Goal: Information Seeking & Learning: Learn about a topic

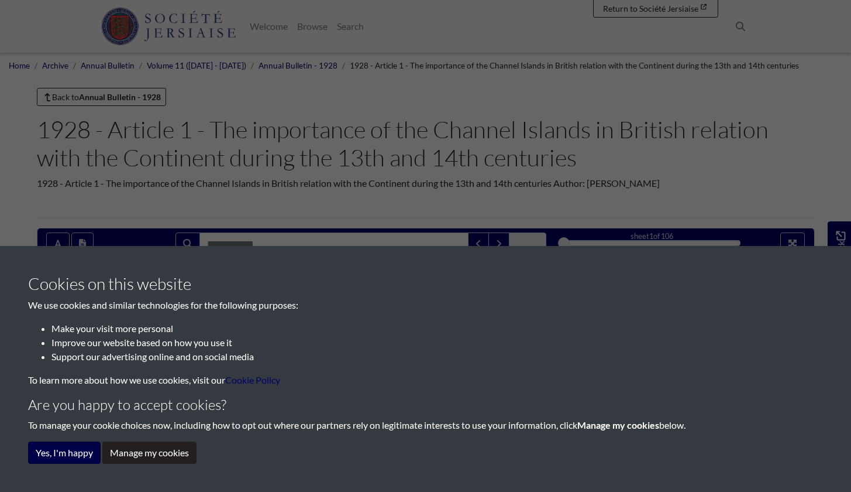
click at [48, 452] on button "Yes, I'm happy" at bounding box center [64, 452] width 73 height 22
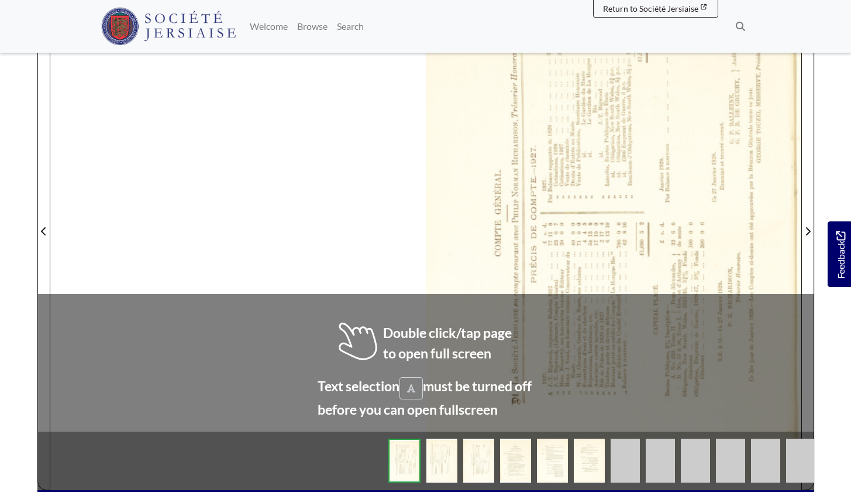
scroll to position [342, 0]
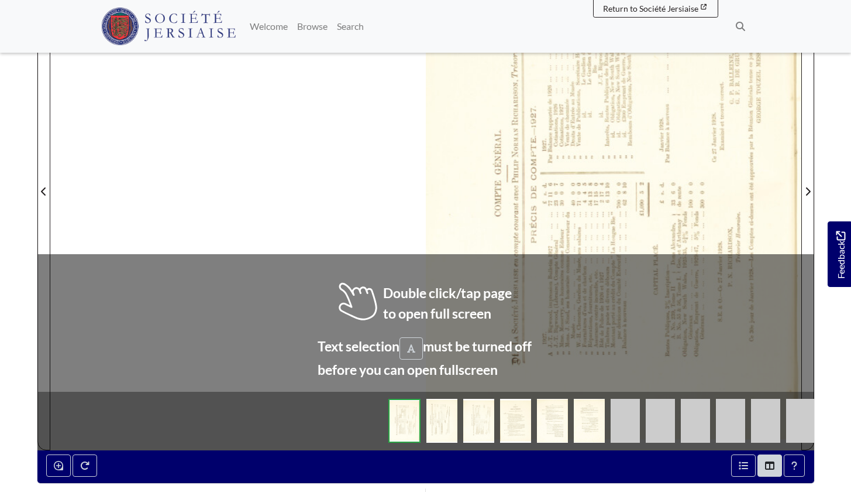
click at [463, 317] on div at bounding box center [614, 184] width 376 height 531
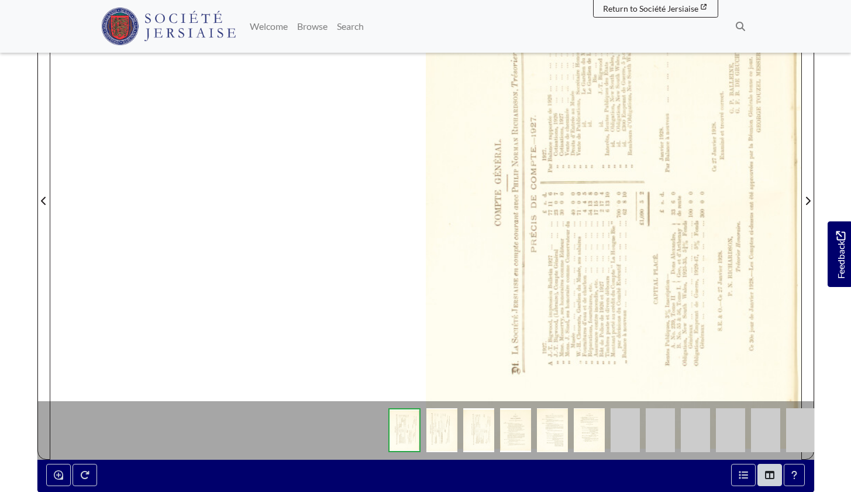
scroll to position [329, 0]
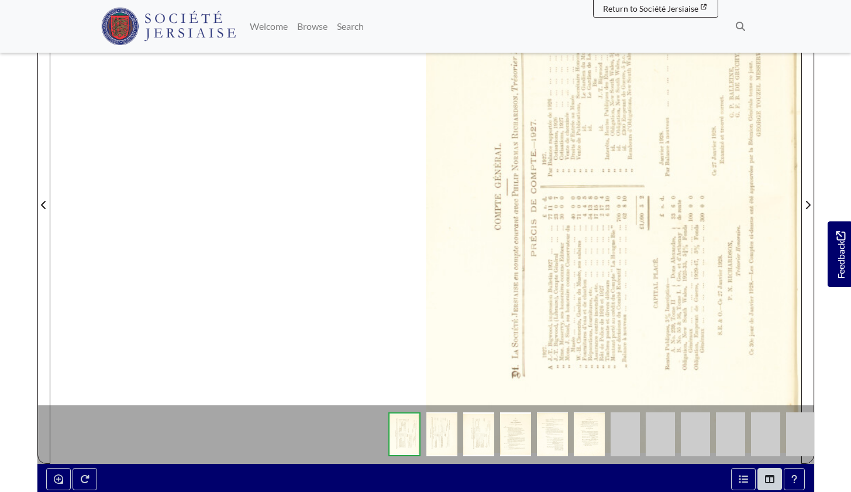
click at [440, 429] on img at bounding box center [442, 434] width 31 height 44
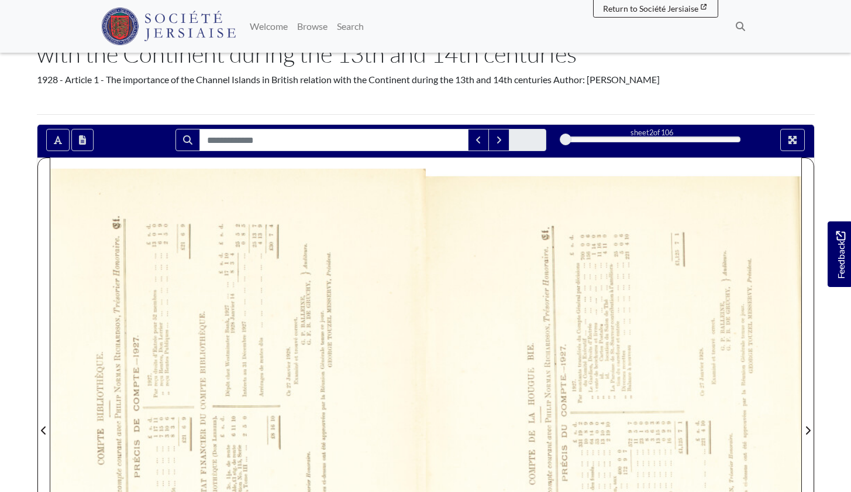
scroll to position [99, 0]
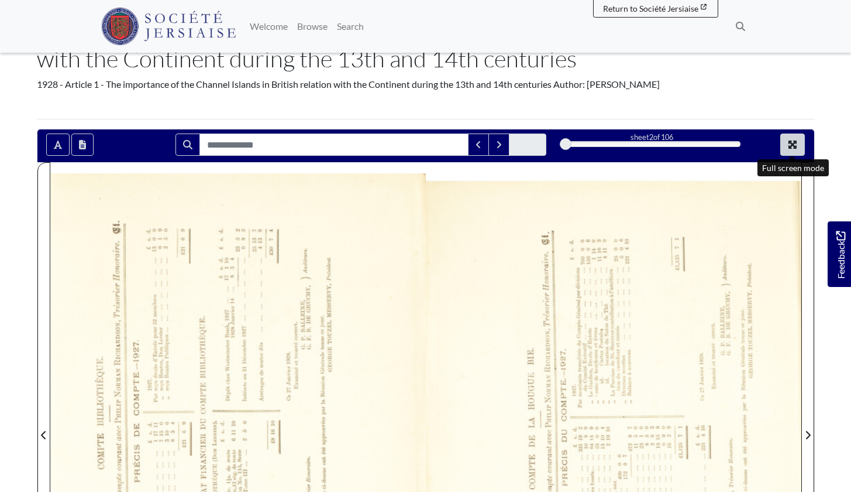
click at [789, 141] on icon "Full screen mode" at bounding box center [792, 144] width 9 height 9
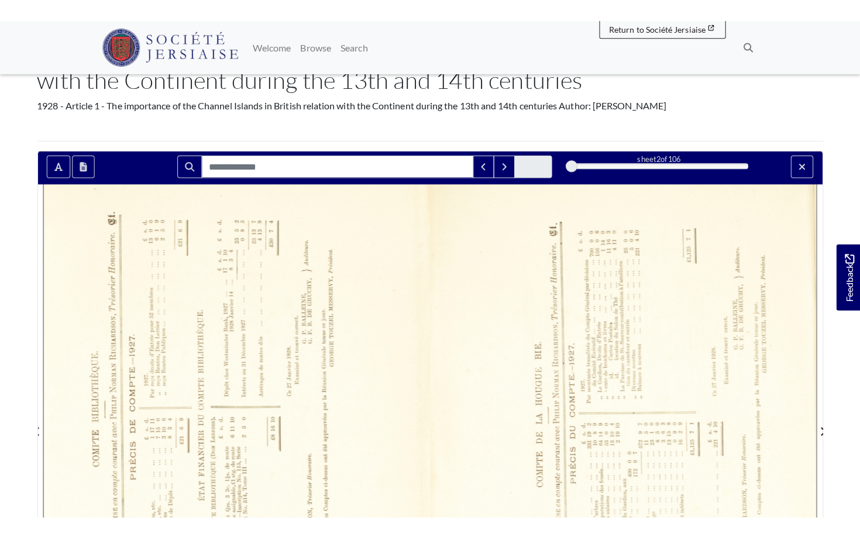
scroll to position [0, 0]
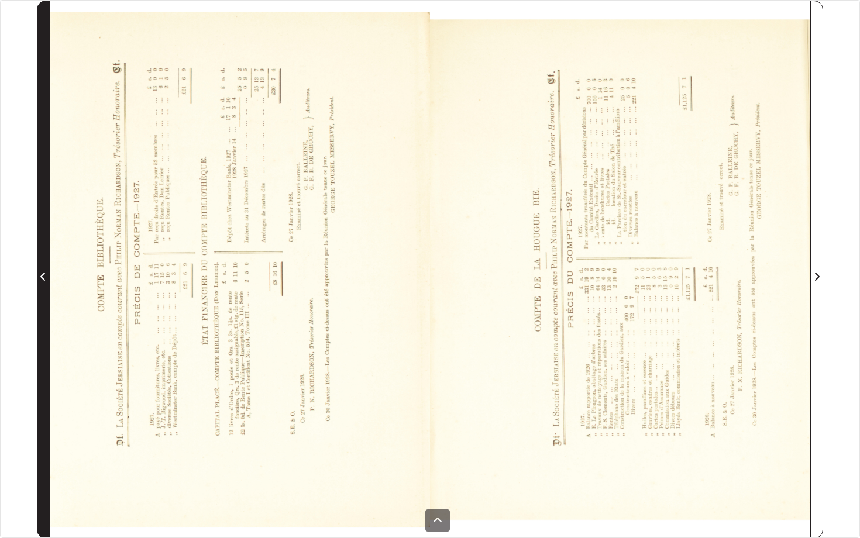
click at [42, 276] on icon "Previous Page" at bounding box center [42, 277] width 5 height 8
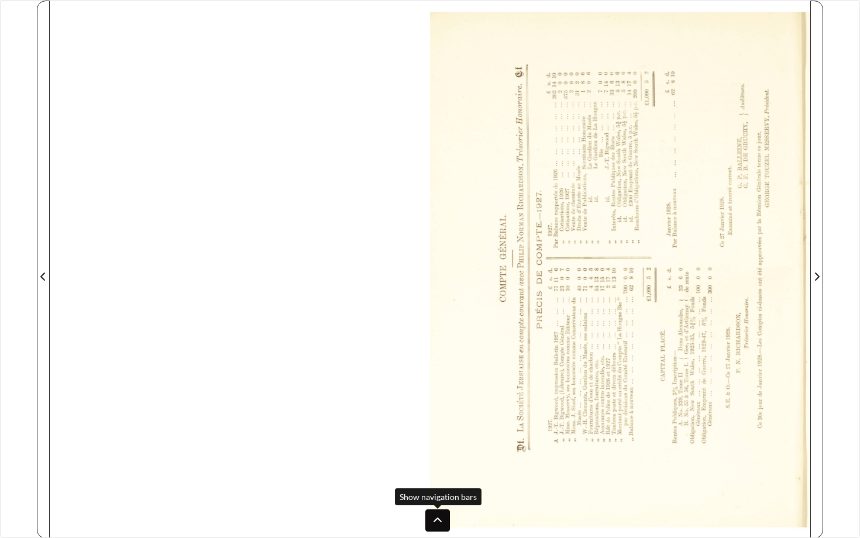
click at [438, 491] on button at bounding box center [437, 521] width 25 height 22
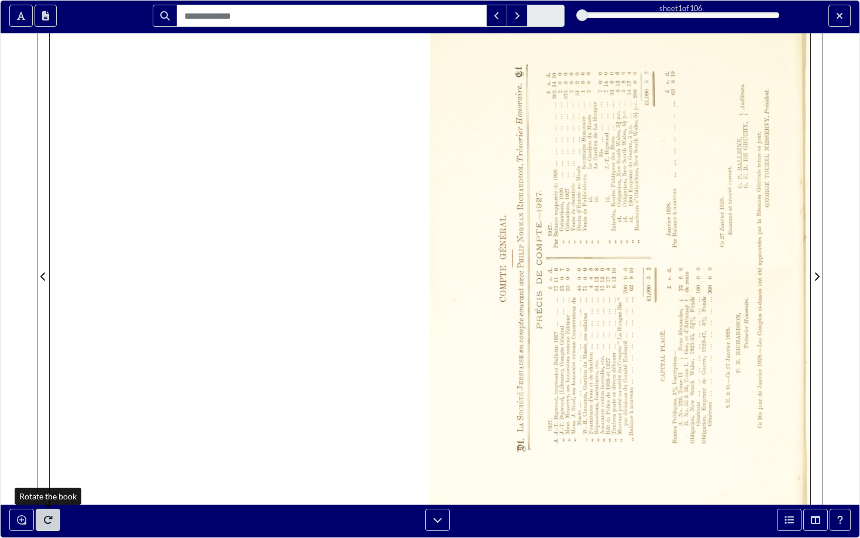
click at [48, 491] on icon "Rotate the book" at bounding box center [48, 520] width 9 height 8
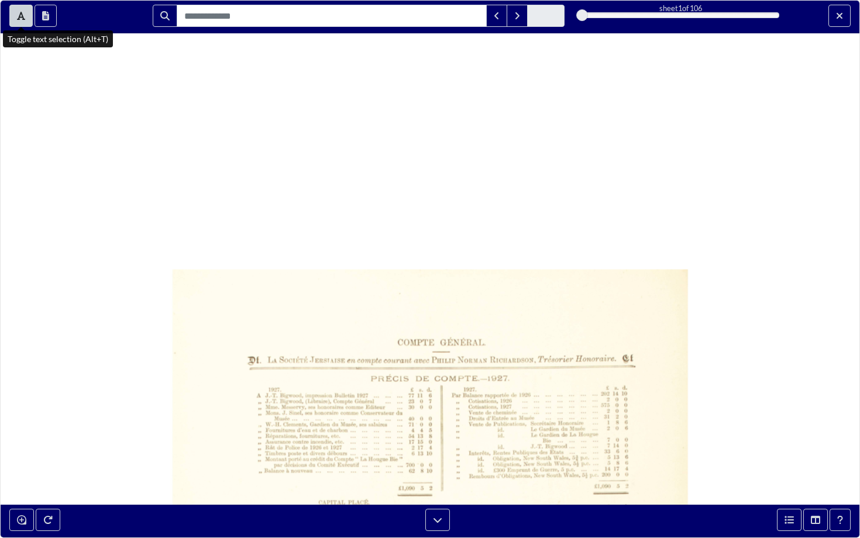
click at [23, 17] on icon "Toggle text selection (Alt+T)" at bounding box center [21, 16] width 8 height 8
click at [41, 13] on button "Open transcription window" at bounding box center [46, 16] width 22 height 22
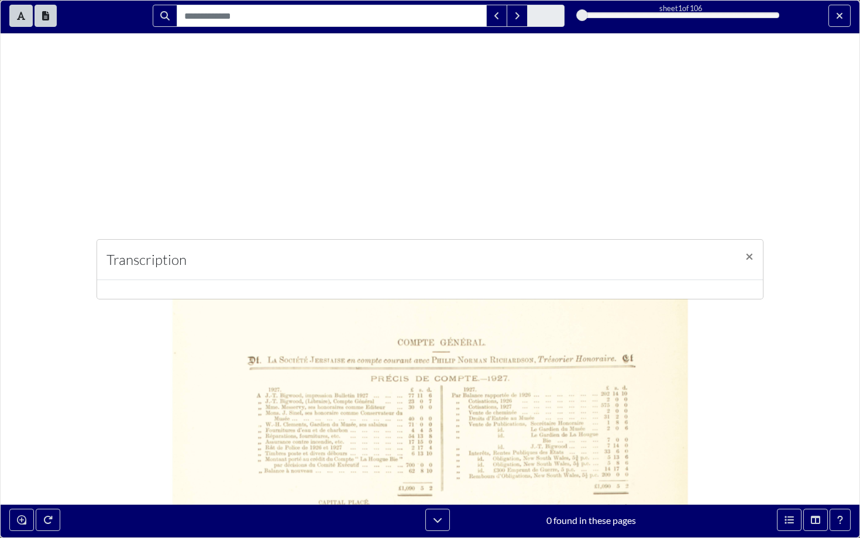
click at [301, 415] on div "Transcription ×" at bounding box center [430, 269] width 860 height 538
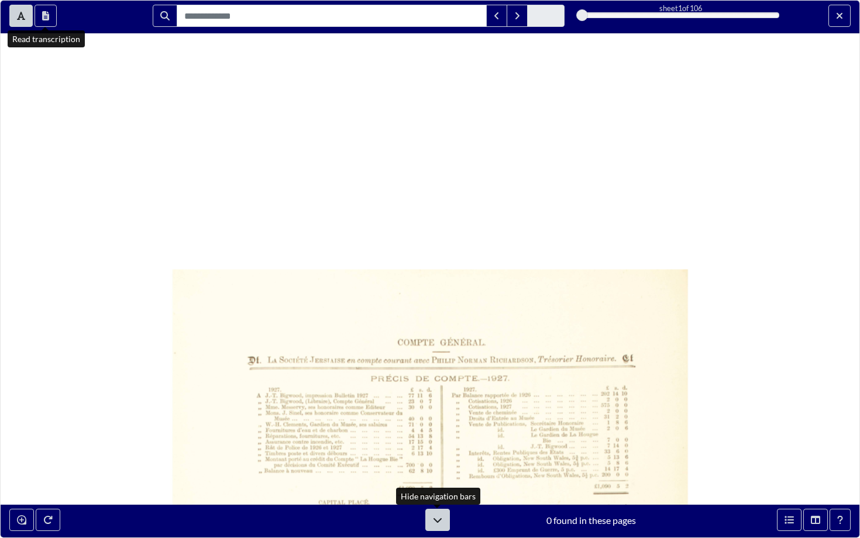
click at [439, 491] on icon at bounding box center [437, 520] width 9 height 9
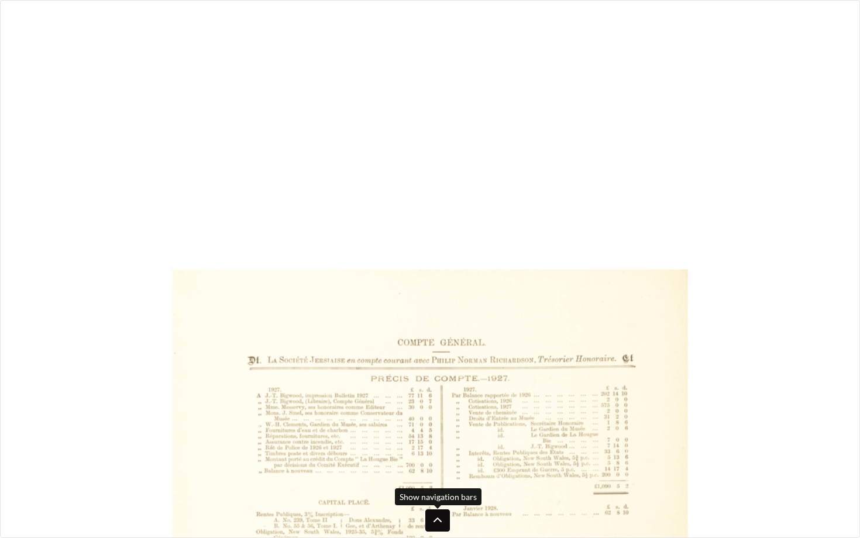
click at [435, 491] on button at bounding box center [437, 521] width 25 height 22
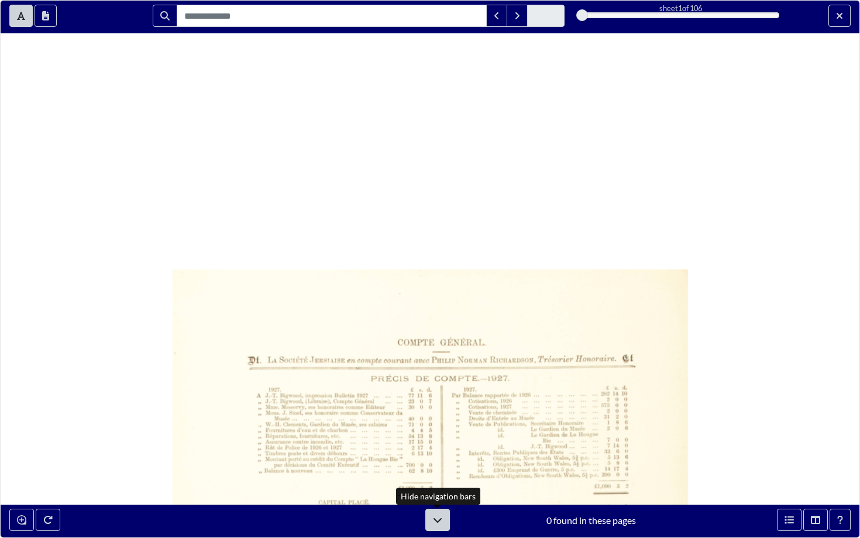
click at [436, 491] on icon at bounding box center [437, 520] width 9 height 9
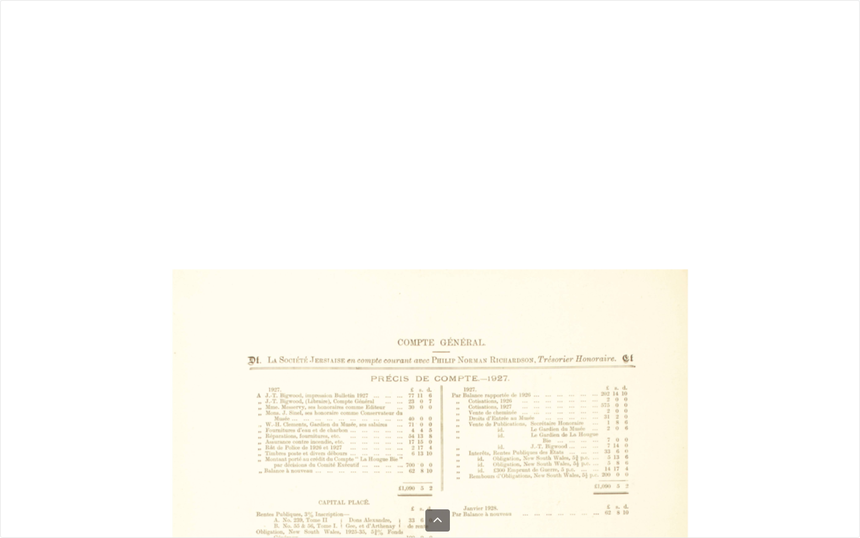
click at [436, 491] on icon at bounding box center [437, 520] width 9 height 9
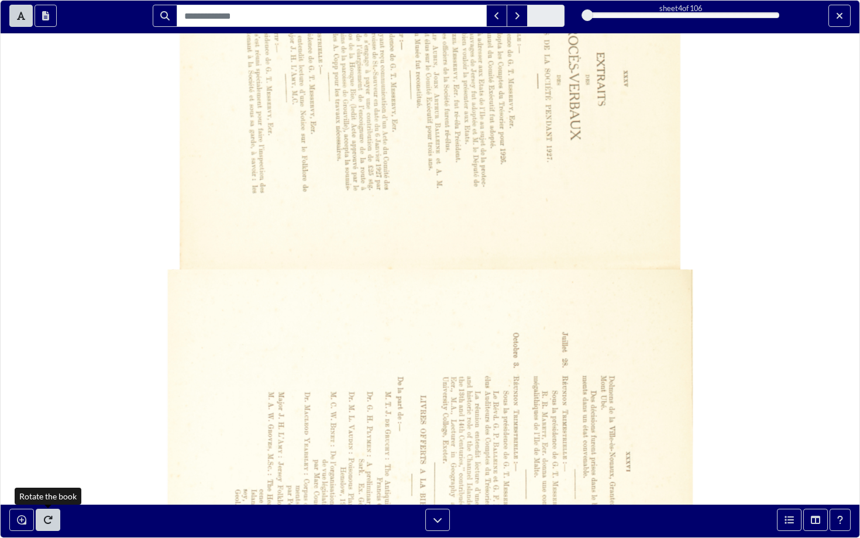
click at [44, 491] on icon "Rotate the book" at bounding box center [48, 520] width 9 height 8
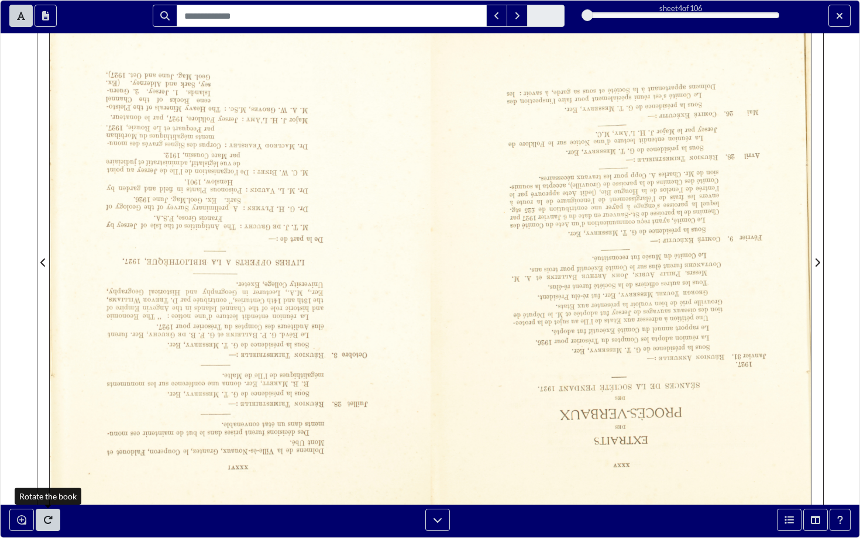
click at [44, 491] on icon "Rotate the book" at bounding box center [48, 520] width 9 height 8
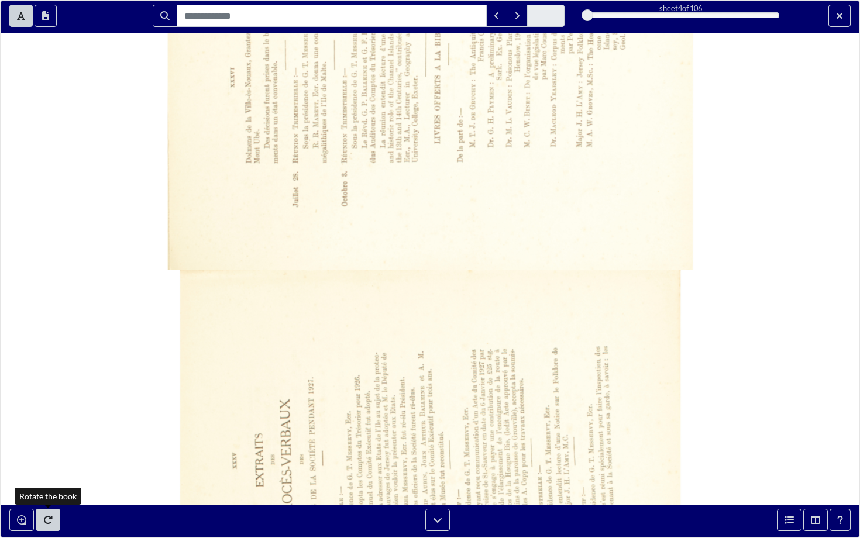
click at [44, 491] on icon "Rotate the book" at bounding box center [48, 520] width 9 height 8
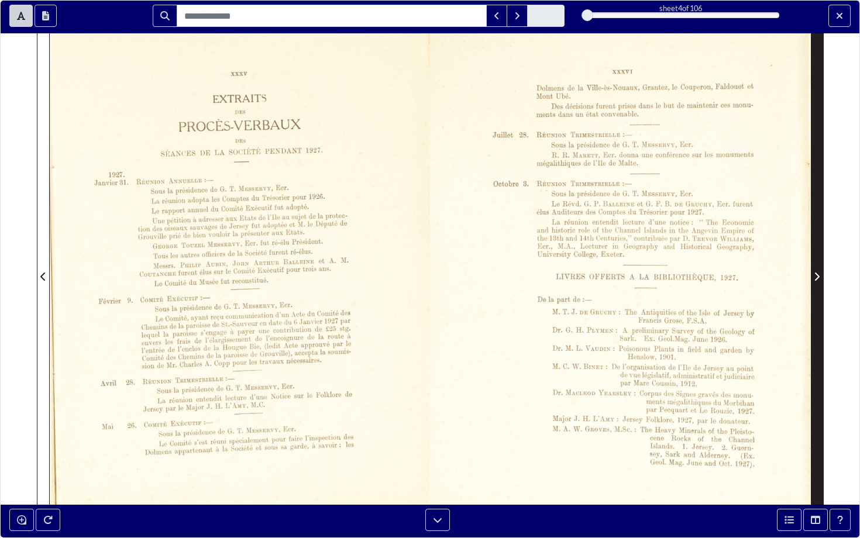
click at [819, 276] on icon "Next Page" at bounding box center [817, 277] width 5 height 8
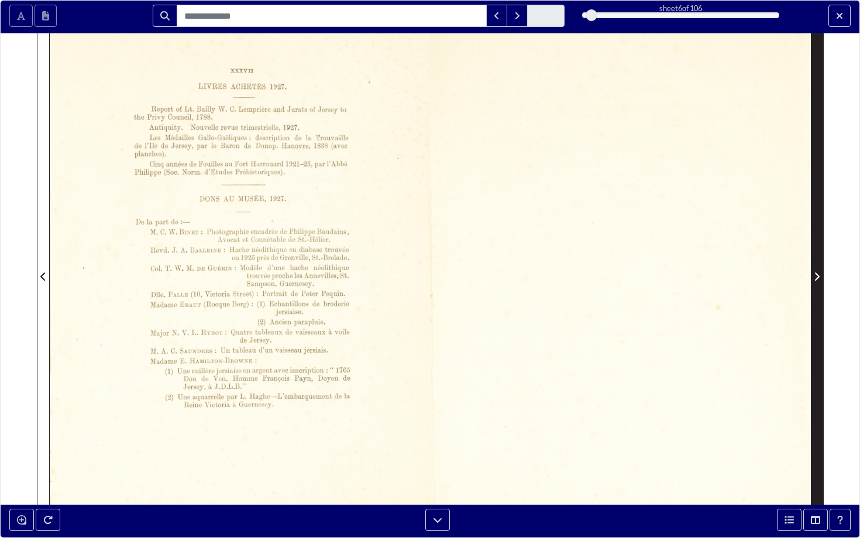
click at [819, 276] on icon "Next Page" at bounding box center [817, 277] width 5 height 8
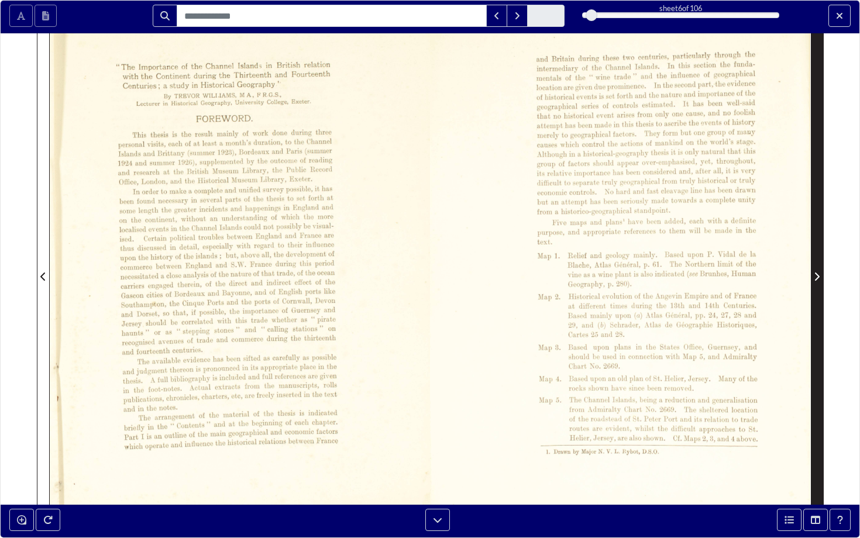
click at [819, 276] on icon "Next Page" at bounding box center [817, 277] width 5 height 8
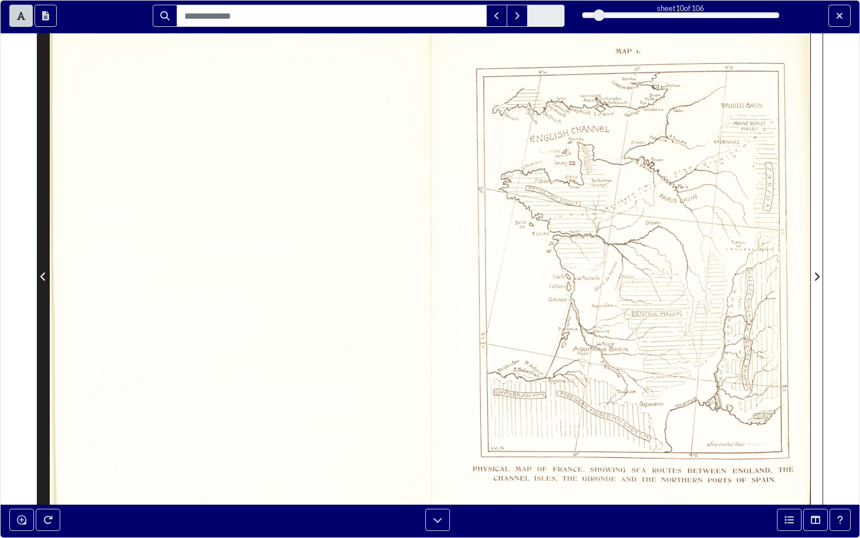
click at [40, 246] on span "Previous Page" at bounding box center [43, 269] width 12 height 537
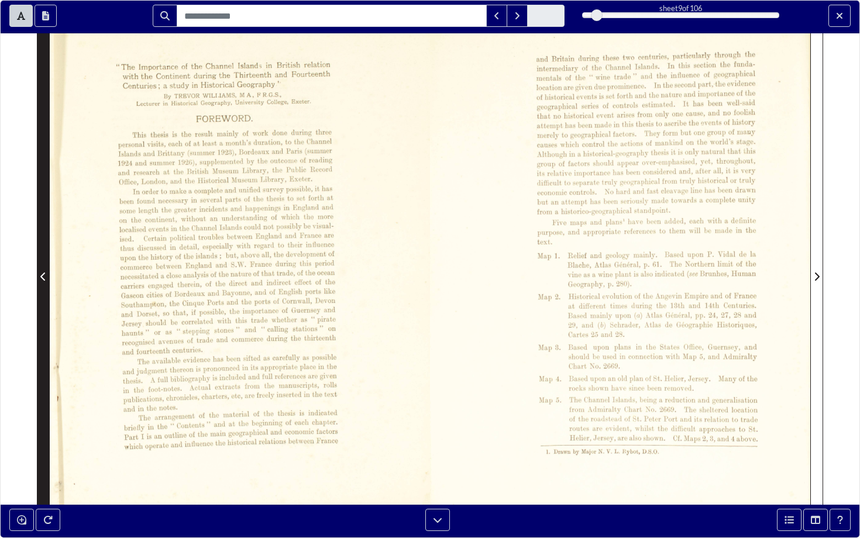
click at [43, 263] on span "Previous Page" at bounding box center [43, 269] width 12 height 537
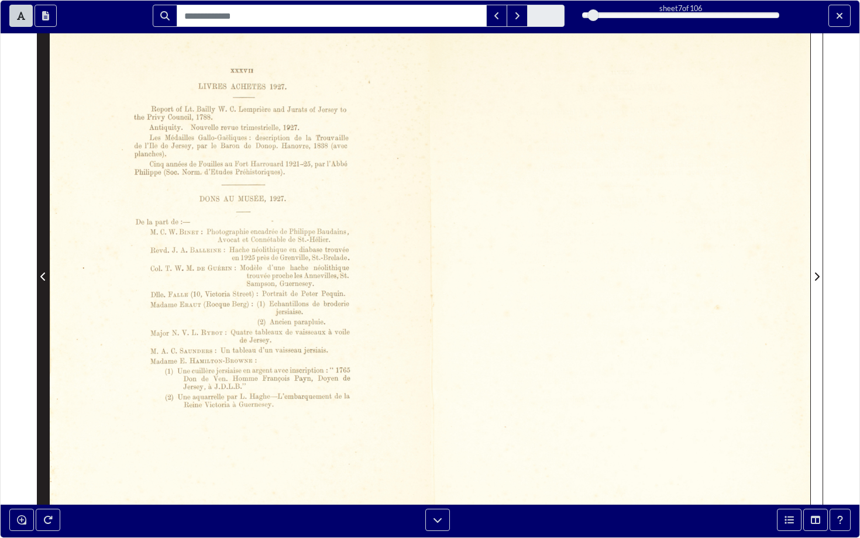
click at [42, 282] on span "Previous Page" at bounding box center [43, 277] width 12 height 14
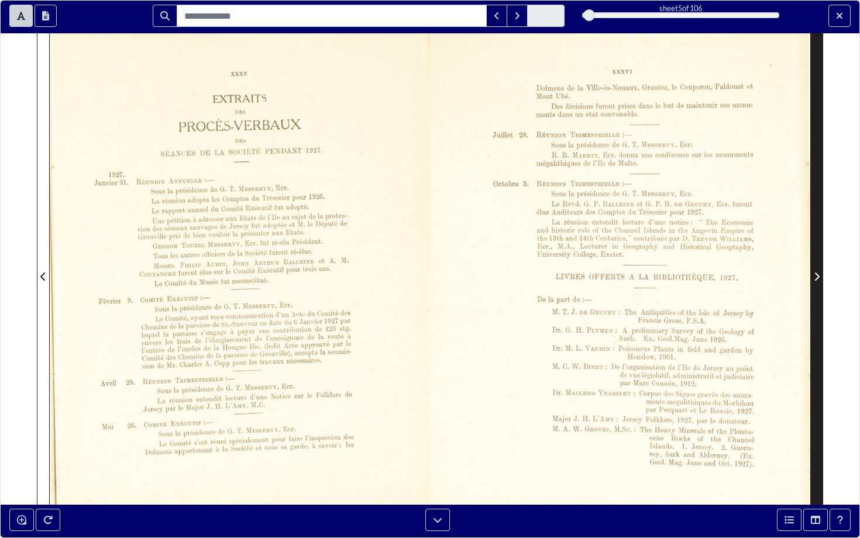
click at [818, 229] on span "Next Page" at bounding box center [817, 269] width 12 height 537
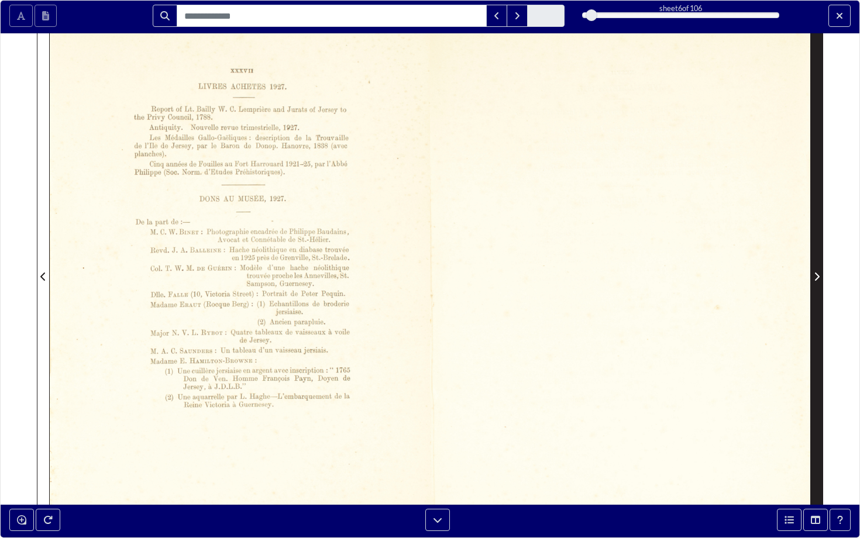
click at [818, 229] on span "Next Page" at bounding box center [817, 269] width 12 height 537
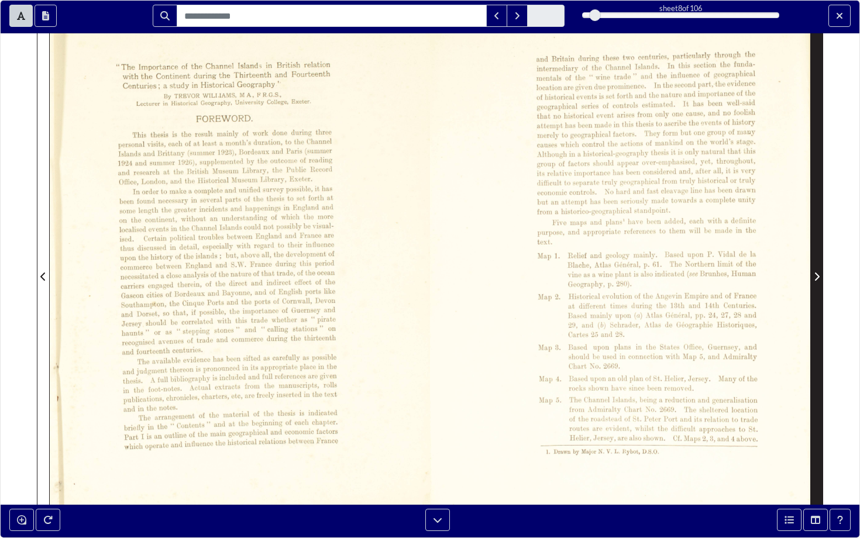
click at [816, 273] on icon "Next Page" at bounding box center [817, 277] width 5 height 8
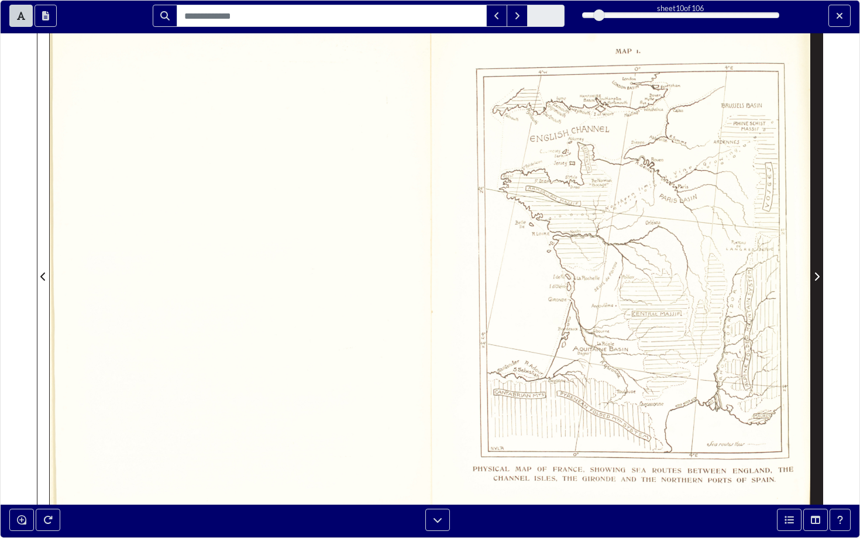
click at [819, 267] on span "Next Page" at bounding box center [817, 269] width 12 height 537
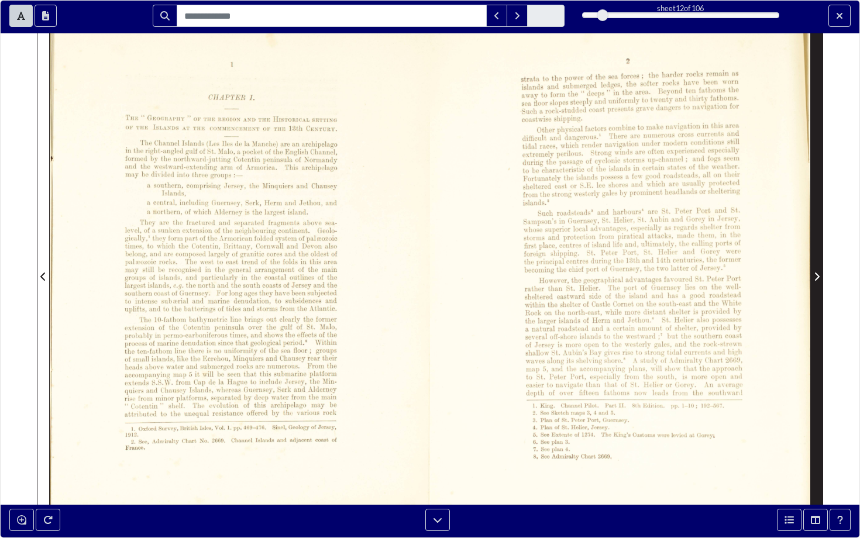
click at [818, 274] on icon "Next Page" at bounding box center [817, 276] width 6 height 9
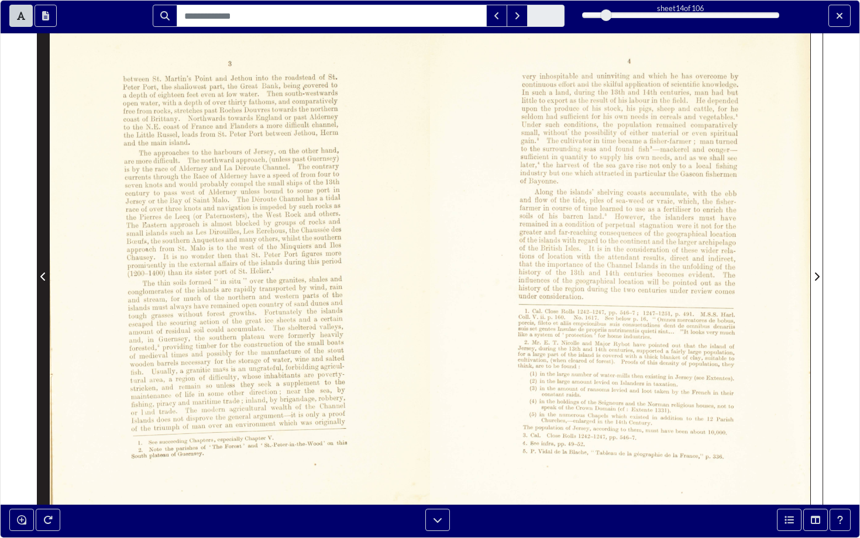
click at [45, 273] on icon "Previous Page" at bounding box center [43, 276] width 6 height 9
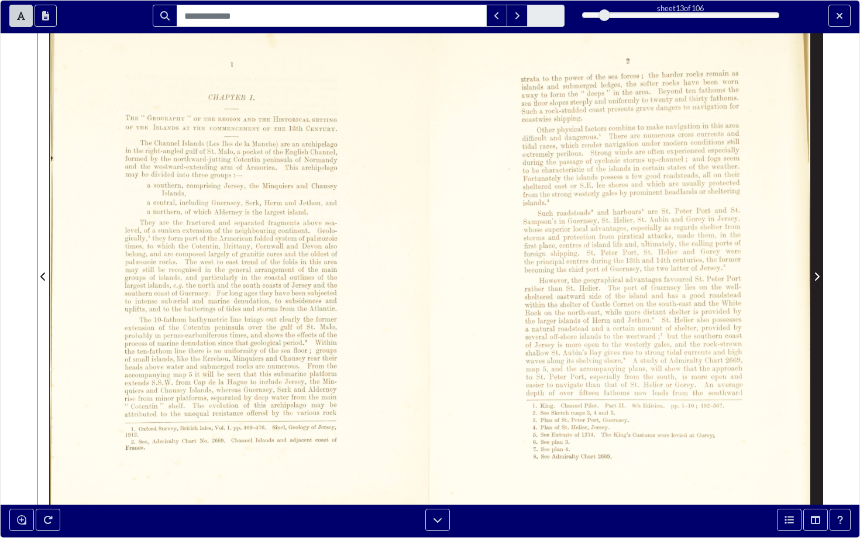
click at [819, 276] on icon "Next Page" at bounding box center [817, 277] width 5 height 8
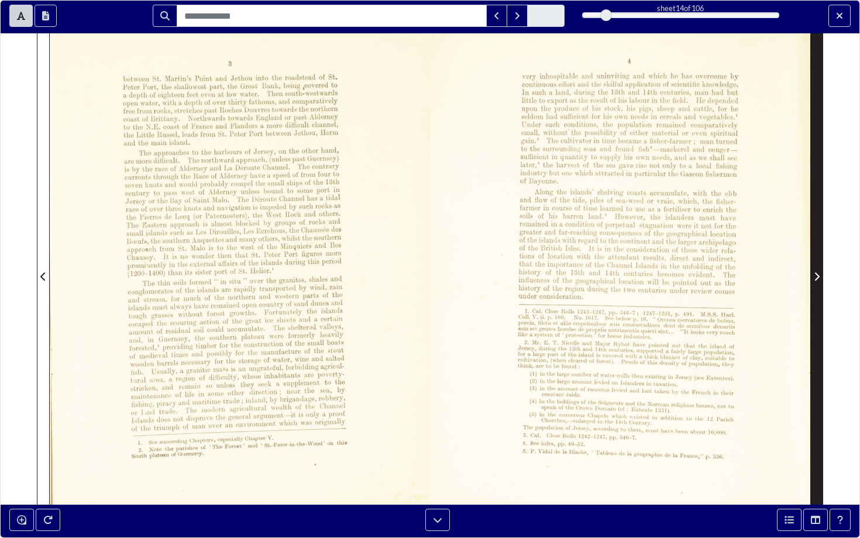
click at [816, 293] on span "Next Page" at bounding box center [817, 269] width 12 height 537
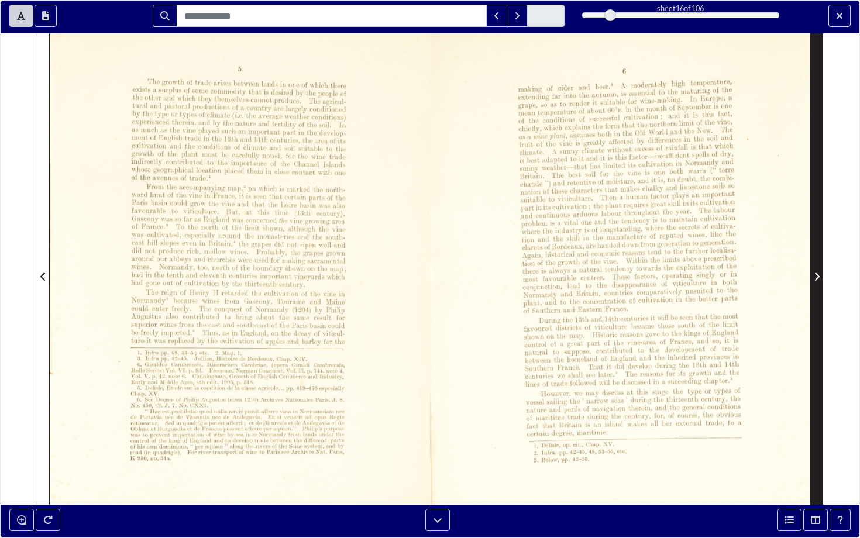
click at [811, 285] on span "Next Page" at bounding box center [817, 269] width 12 height 537
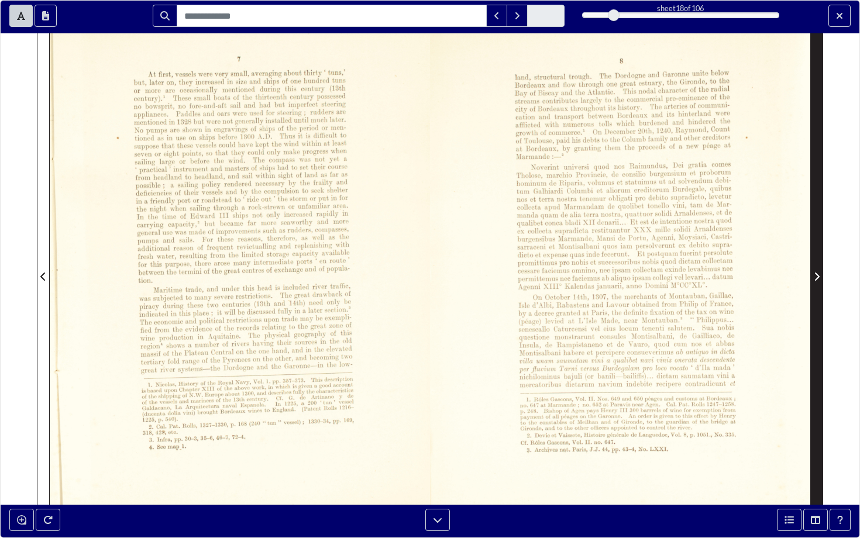
click at [811, 285] on span "Next Page" at bounding box center [817, 269] width 12 height 537
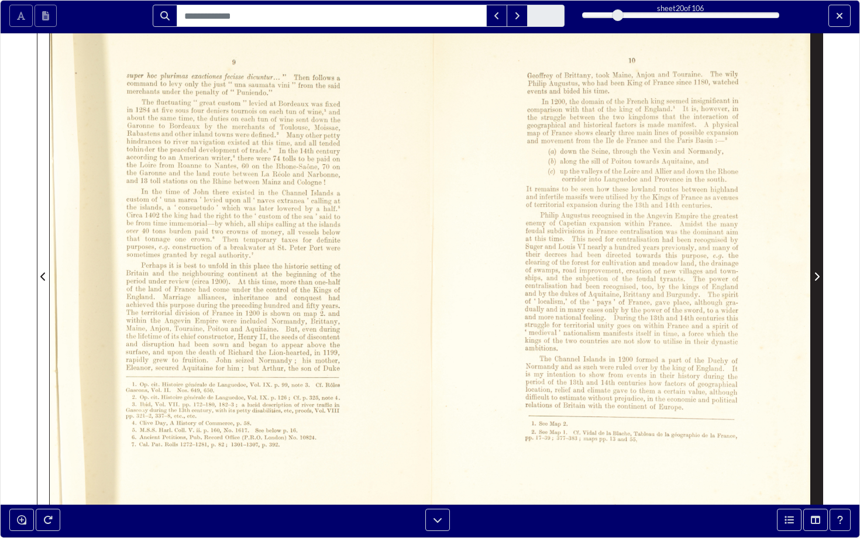
click at [811, 285] on span "Next Page" at bounding box center [817, 269] width 12 height 537
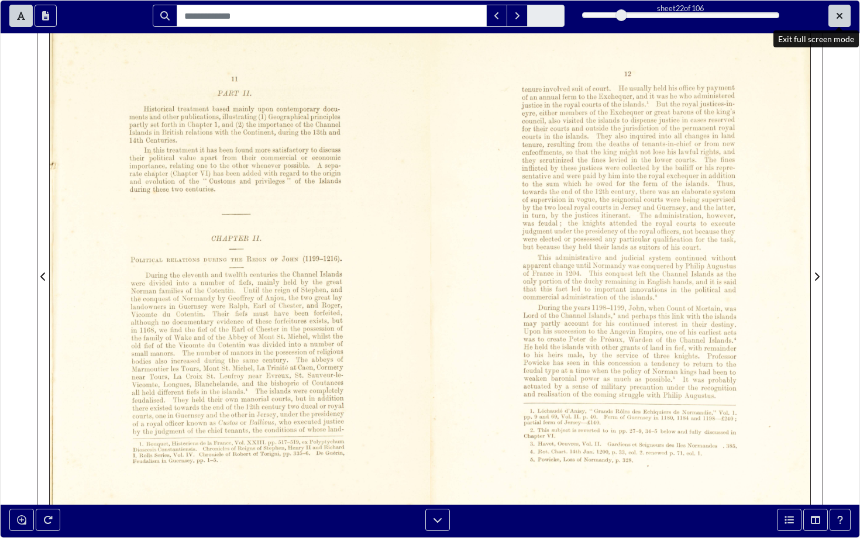
click at [836, 25] on button "Exit full screen mode" at bounding box center [840, 16] width 22 height 22
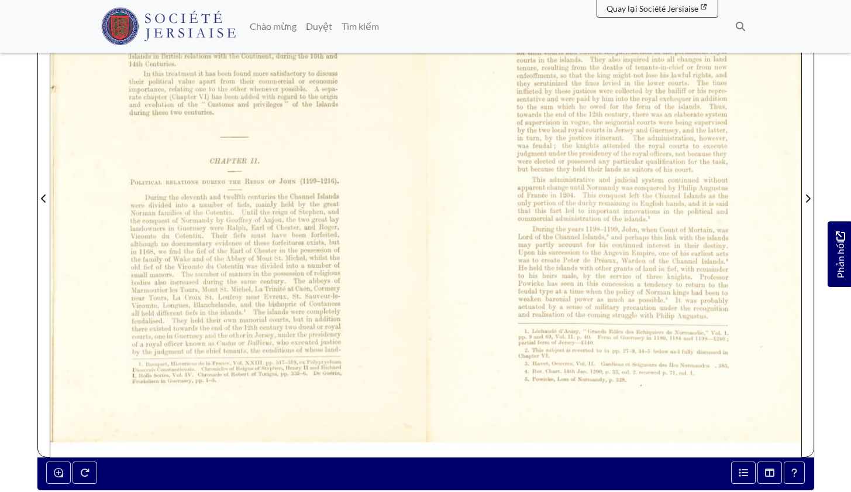
scroll to position [339, 0]
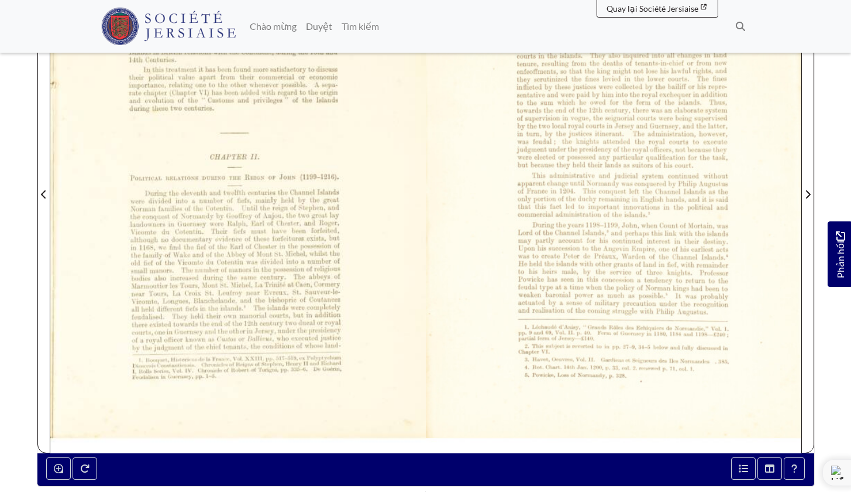
click at [391, 298] on div at bounding box center [238, 187] width 376 height 531
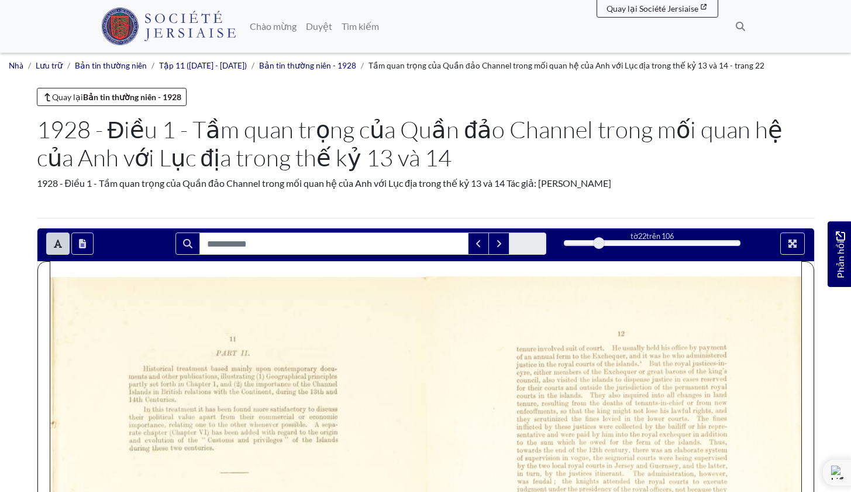
scroll to position [0, 0]
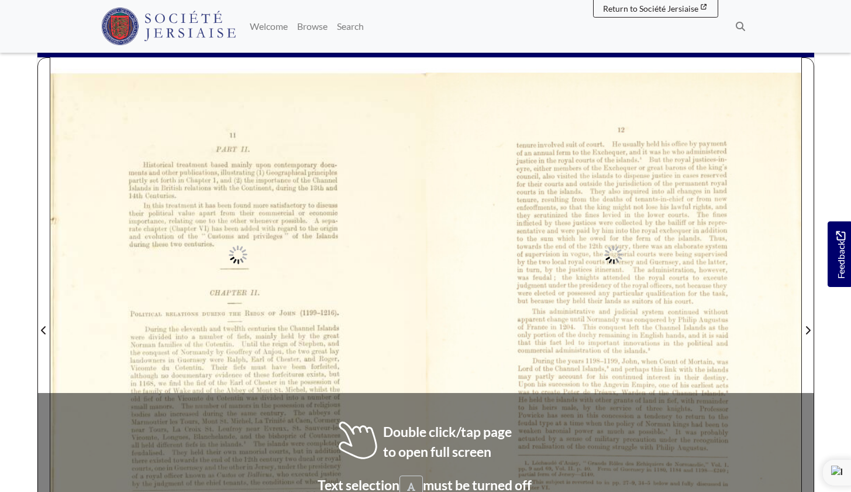
scroll to position [246, 0]
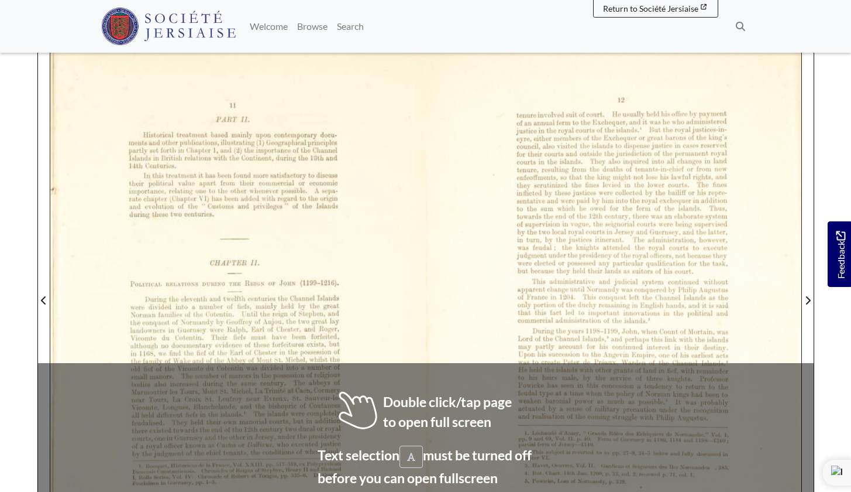
click at [527, 277] on div at bounding box center [614, 293] width 376 height 531
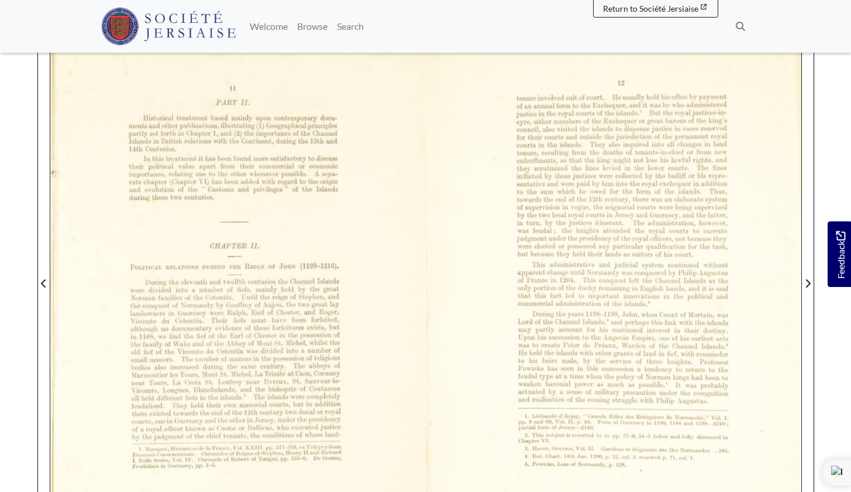
scroll to position [270, 0]
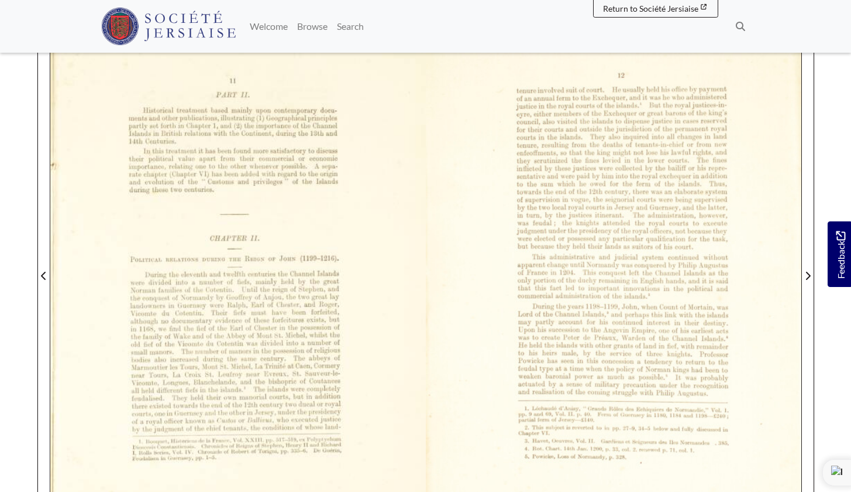
click at [488, 185] on div at bounding box center [614, 268] width 376 height 531
